Goal: Task Accomplishment & Management: Manage account settings

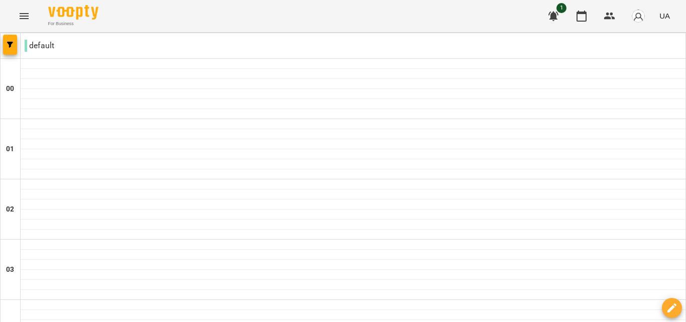
scroll to position [513, 0]
type input "**********"
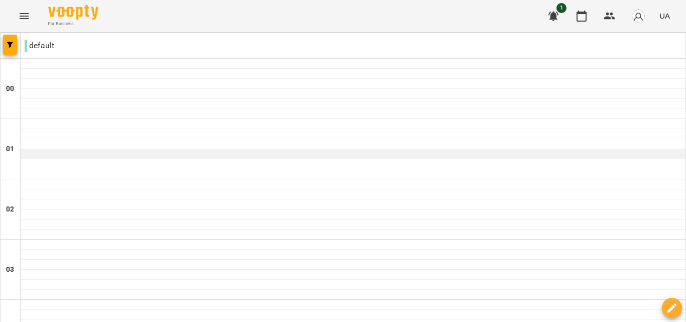
scroll to position [1251, 0]
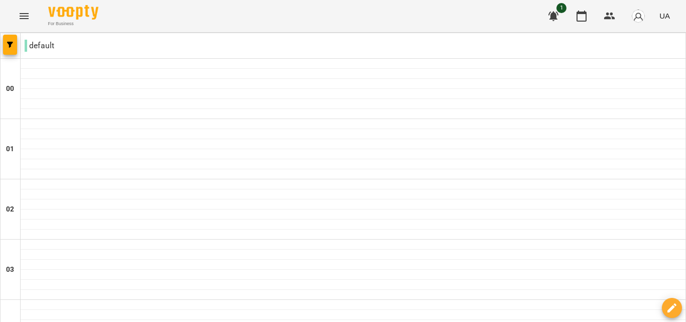
type input "**********"
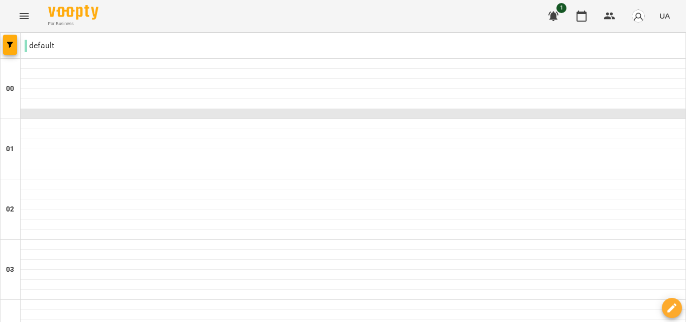
scroll to position [1059, 0]
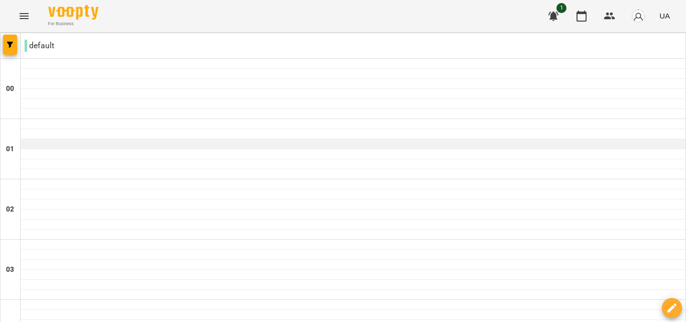
scroll to position [553, 0]
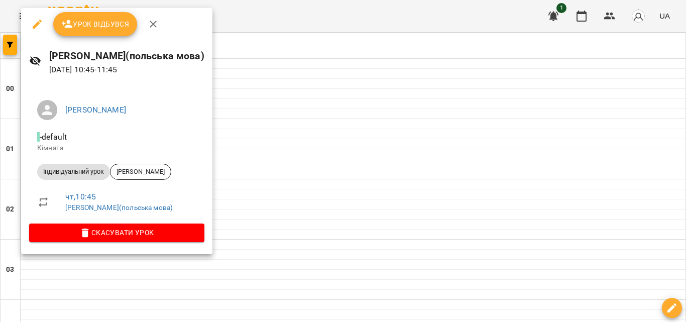
click at [103, 27] on span "Урок відбувся" at bounding box center [95, 24] width 68 height 12
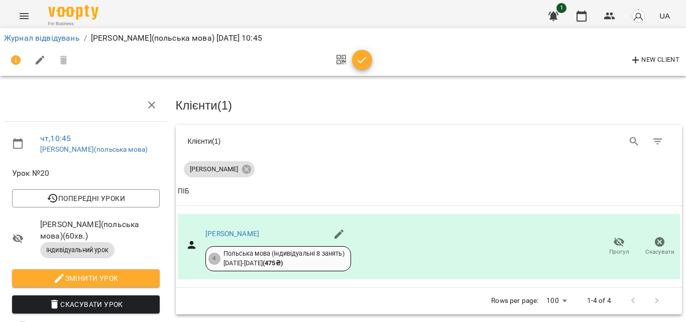
click at [368, 66] on button "button" at bounding box center [362, 60] width 20 height 20
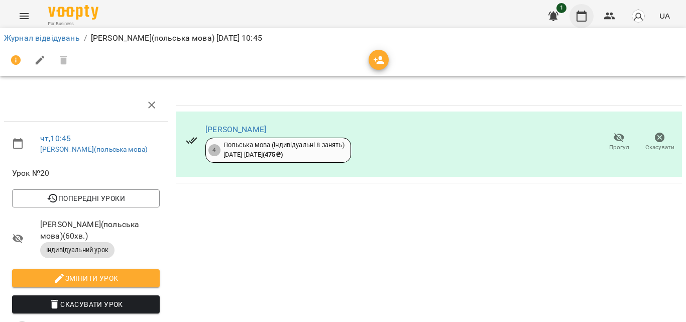
click at [583, 14] on icon "button" at bounding box center [582, 16] width 10 height 11
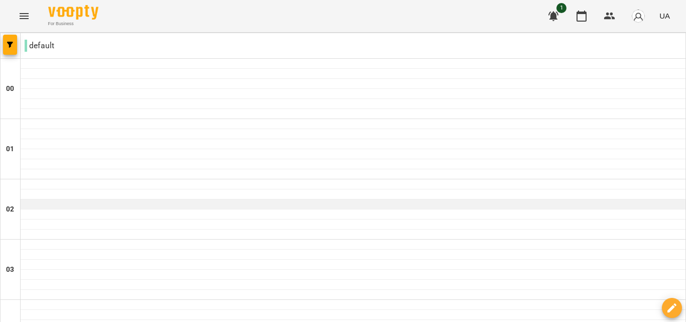
scroll to position [553, 0]
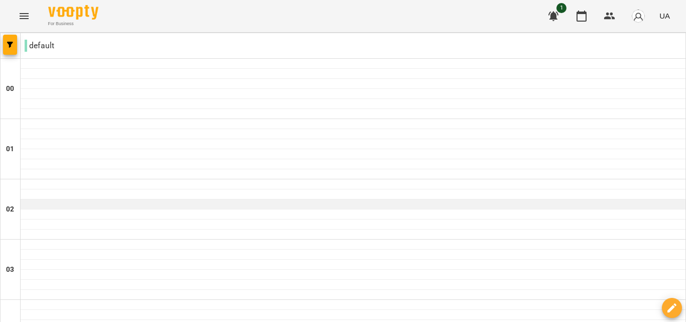
scroll to position [526, 0]
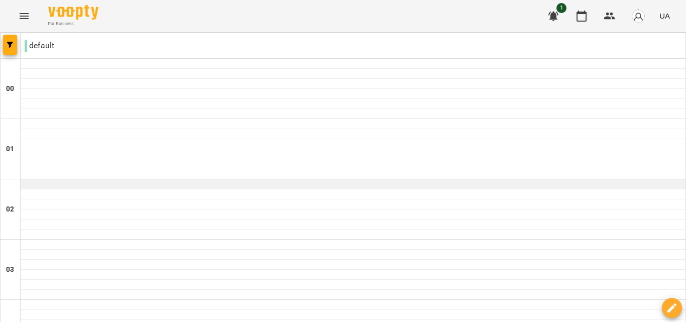
scroll to position [486, 0]
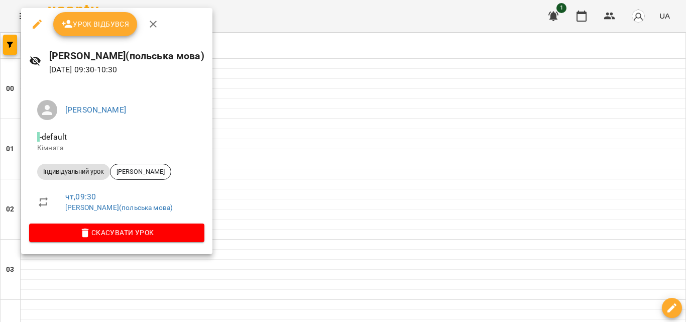
click at [111, 25] on span "Урок відбувся" at bounding box center [95, 24] width 68 height 12
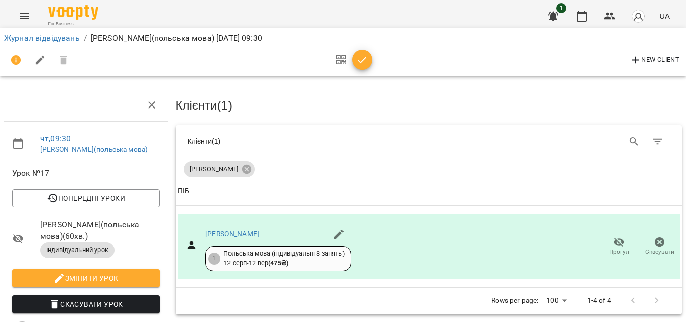
click at [370, 65] on span "button" at bounding box center [362, 60] width 20 height 12
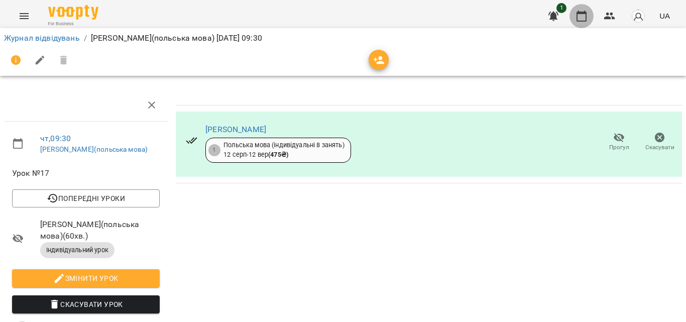
click at [588, 15] on icon "button" at bounding box center [582, 16] width 12 height 12
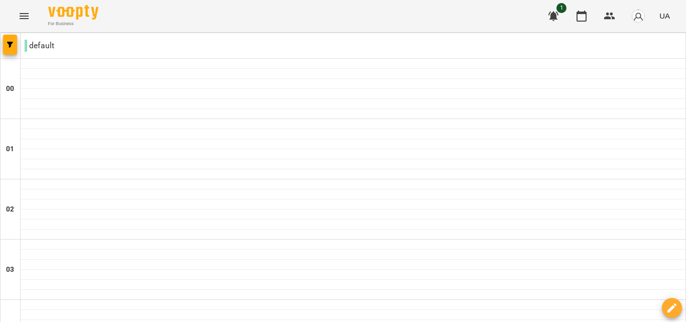
scroll to position [579, 0]
